Goal: Transaction & Acquisition: Purchase product/service

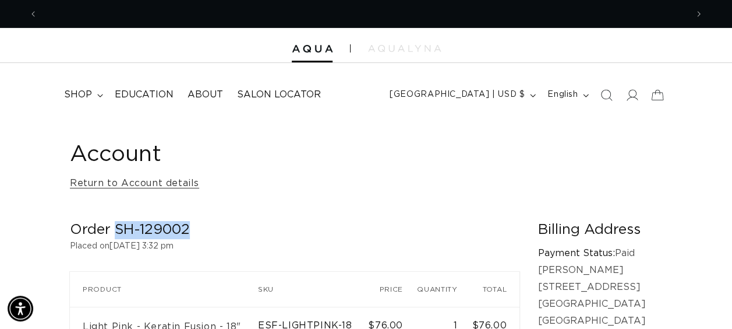
scroll to position [0, 649]
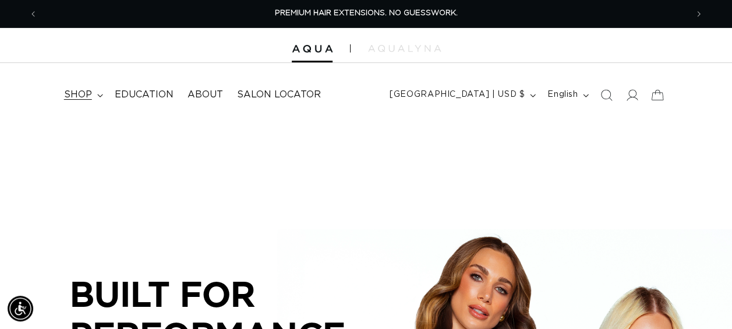
click at [100, 94] on icon at bounding box center [100, 95] width 6 height 3
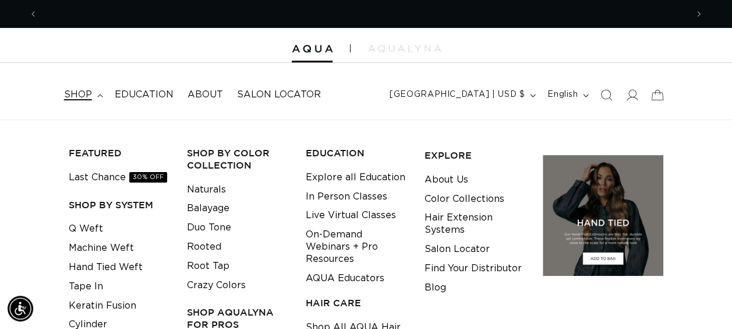
scroll to position [0, 649]
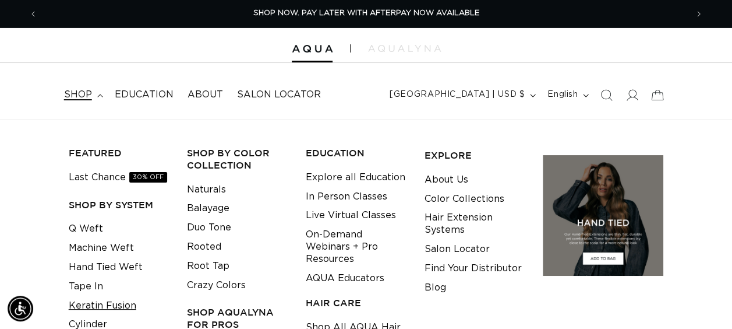
click at [104, 305] on link "Keratin Fusion" at bounding box center [103, 305] width 68 height 19
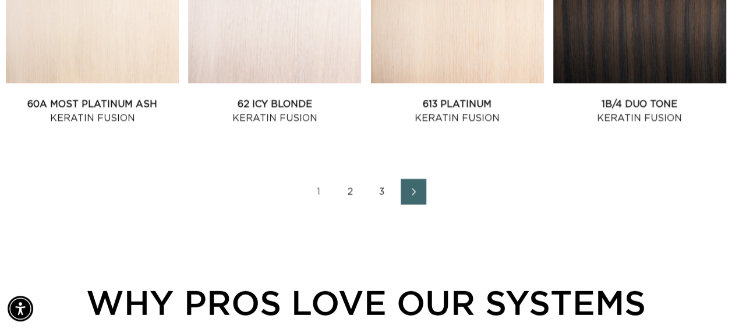
scroll to position [1429, 0]
click at [348, 193] on link "2" at bounding box center [351, 191] width 26 height 26
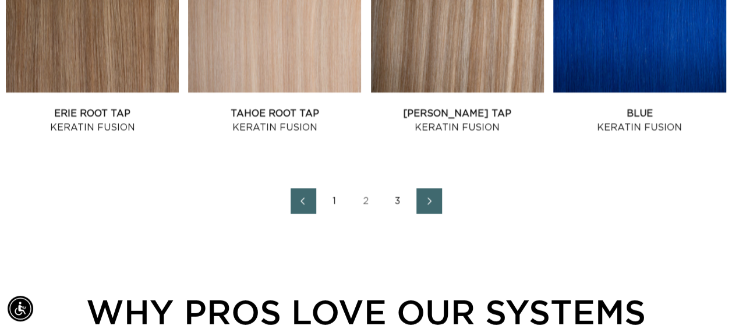
scroll to position [0, 649]
click at [397, 197] on link "3" at bounding box center [398, 201] width 26 height 26
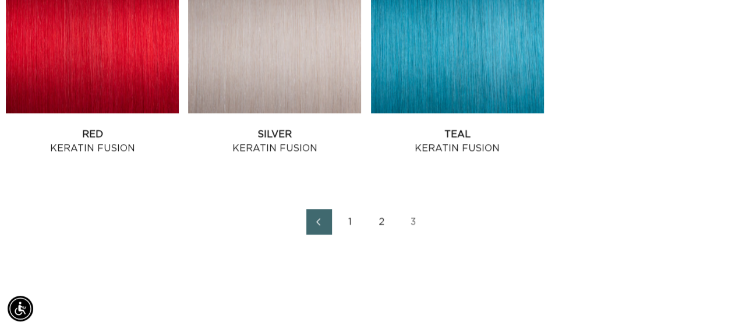
scroll to position [0, 649]
click at [374, 227] on link "2" at bounding box center [382, 222] width 26 height 26
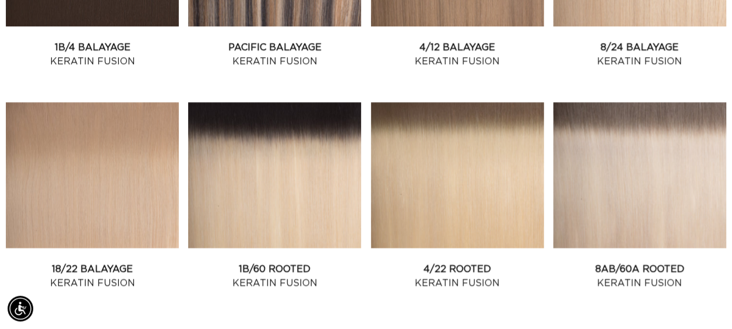
scroll to position [822, 0]
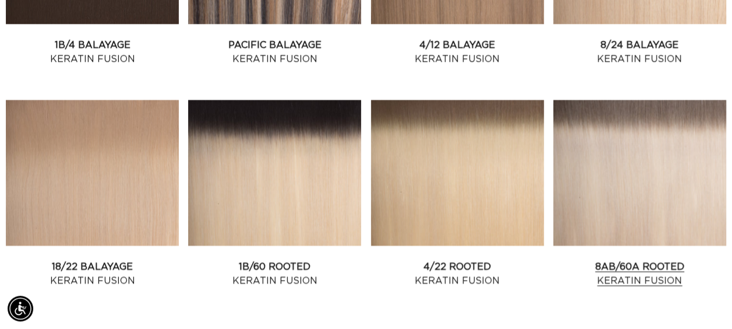
click at [618, 259] on link "8AB/60A Rooted Keratin Fusion" at bounding box center [639, 273] width 173 height 28
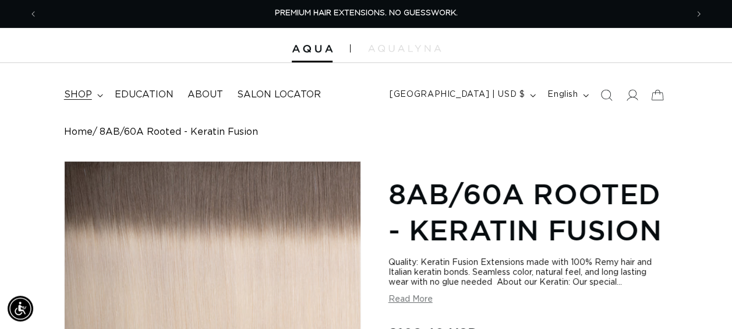
click at [97, 100] on summary "shop" at bounding box center [82, 95] width 51 height 26
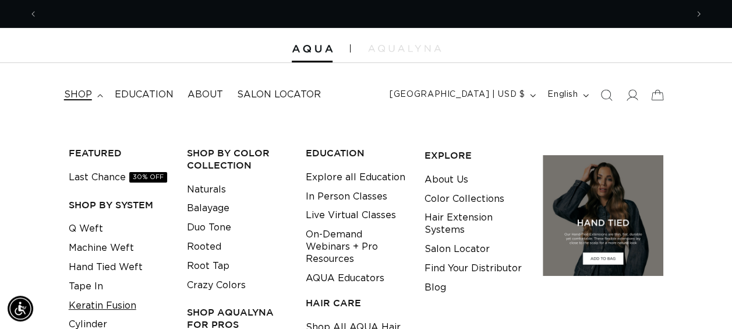
scroll to position [0, 649]
click at [98, 296] on link "Keratin Fusion" at bounding box center [103, 305] width 68 height 19
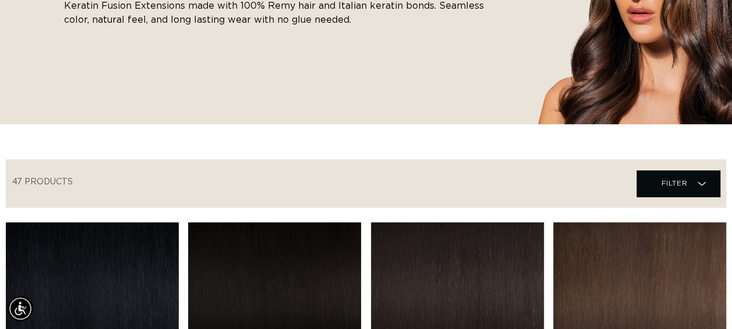
scroll to position [254, 0]
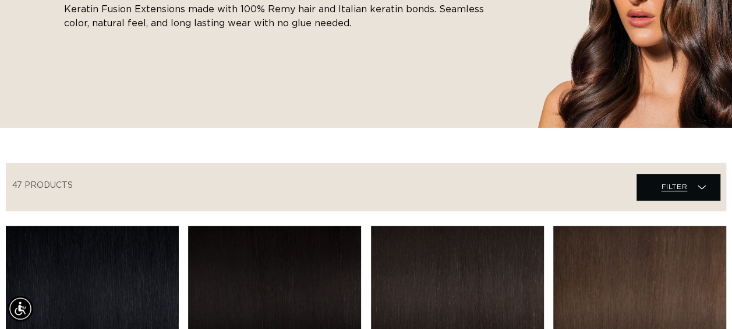
click at [701, 179] on span "Filter Filter" at bounding box center [678, 187] width 83 height 26
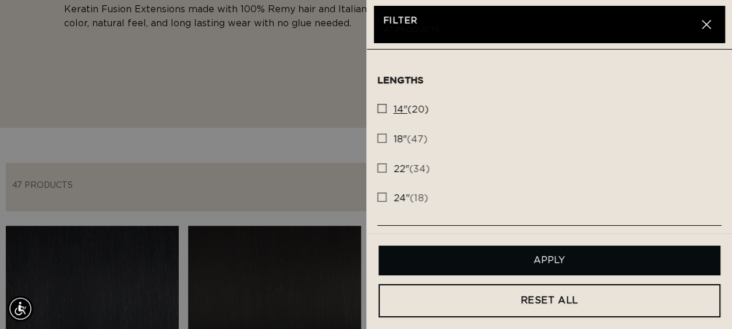
scroll to position [0, 1298]
click at [383, 102] on input "14" (20) 14" (20 products)" at bounding box center [381, 105] width 9 height 9
checkbox input "true"
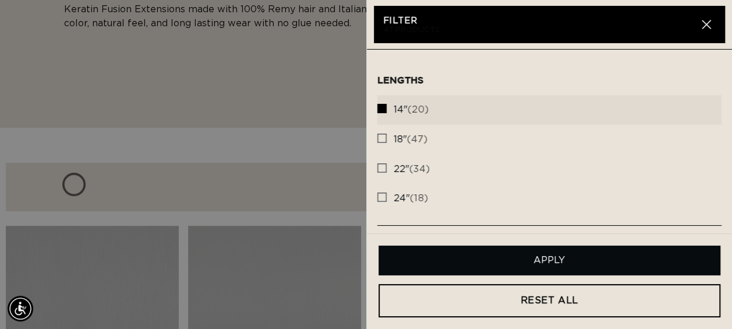
click at [508, 254] on button "Apply" at bounding box center [550, 260] width 342 height 30
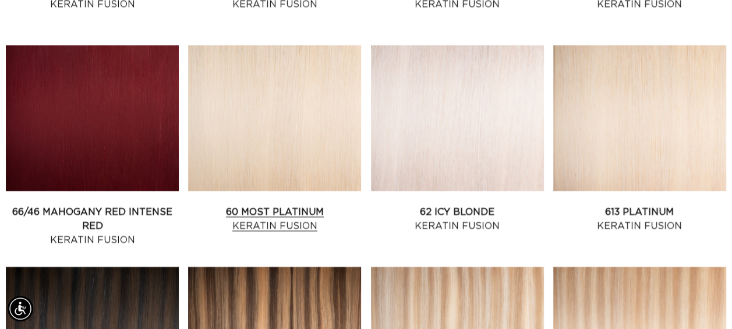
scroll to position [1097, 0]
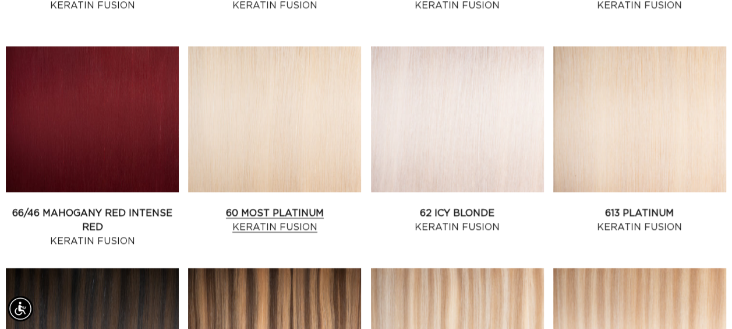
click at [296, 206] on link "60 Most Platinum Keratin Fusion" at bounding box center [274, 220] width 173 height 28
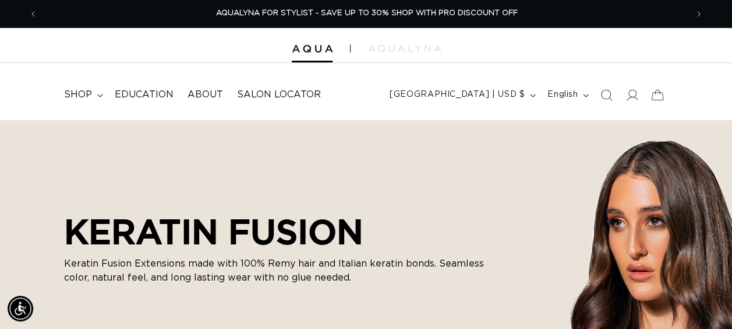
scroll to position [0, 0]
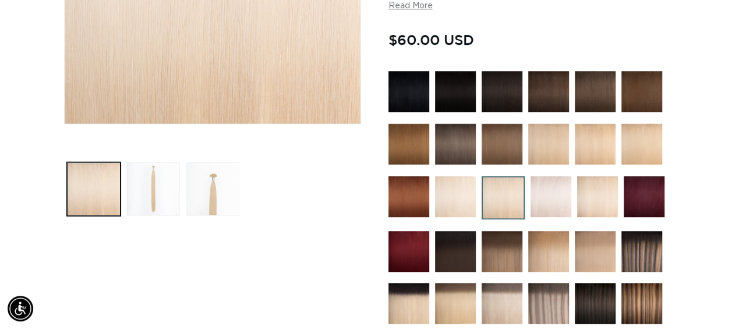
scroll to position [0, 1298]
